Goal: Transaction & Acquisition: Purchase product/service

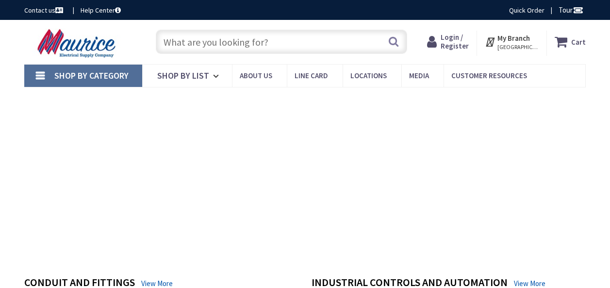
type input "[GEOGRAPHIC_DATA]"
click at [213, 39] on input "text" at bounding box center [281, 42] width 251 height 24
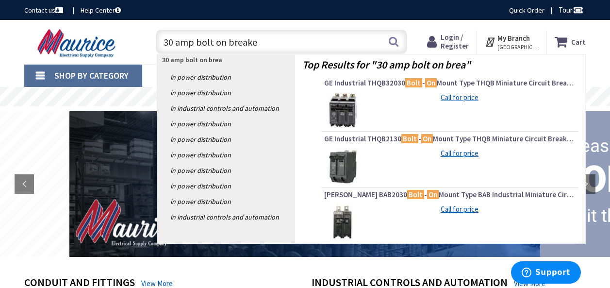
type input "30 amp bolt on breaker"
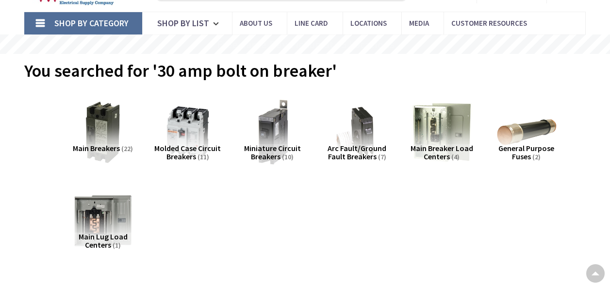
click at [281, 127] on img at bounding box center [272, 132] width 68 height 68
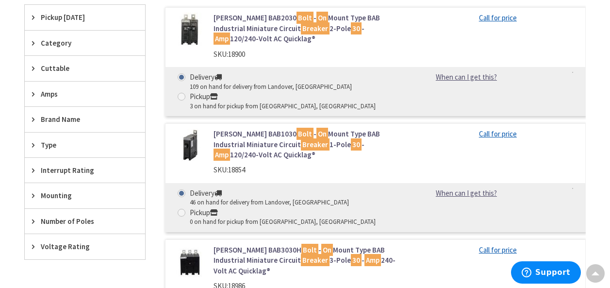
scroll to position [365, 0]
click at [300, 157] on link "Eaton BAB1030 Bolt - On Mount Type BAB Industrial Miniature Circuit Breaker 1-P…" at bounding box center [308, 143] width 189 height 31
